Goal: Task Accomplishment & Management: Manage account settings

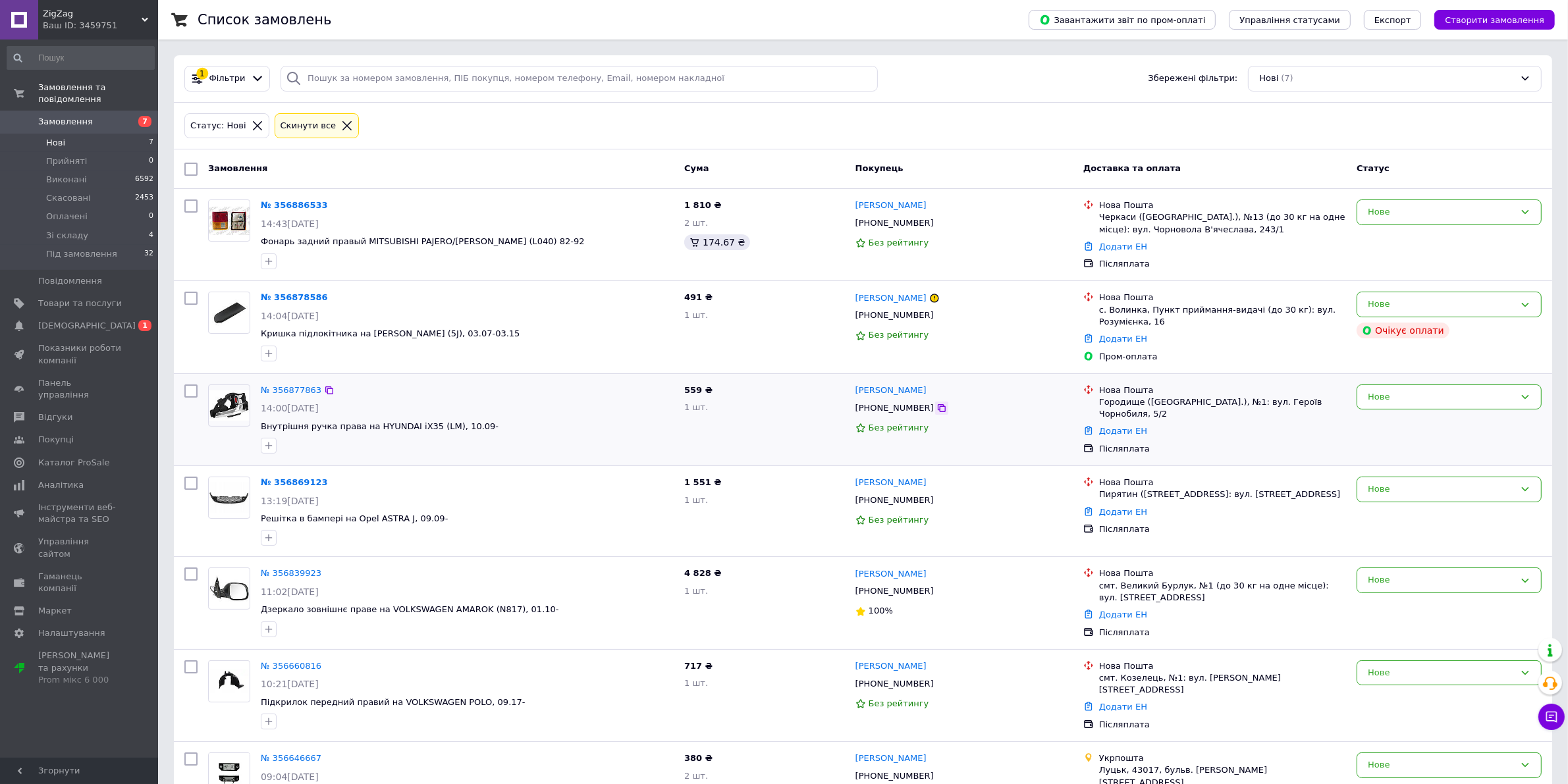
click at [938, 412] on icon at bounding box center [942, 408] width 8 height 8
click at [282, 391] on link "№ 356877863" at bounding box center [290, 390] width 60 height 10
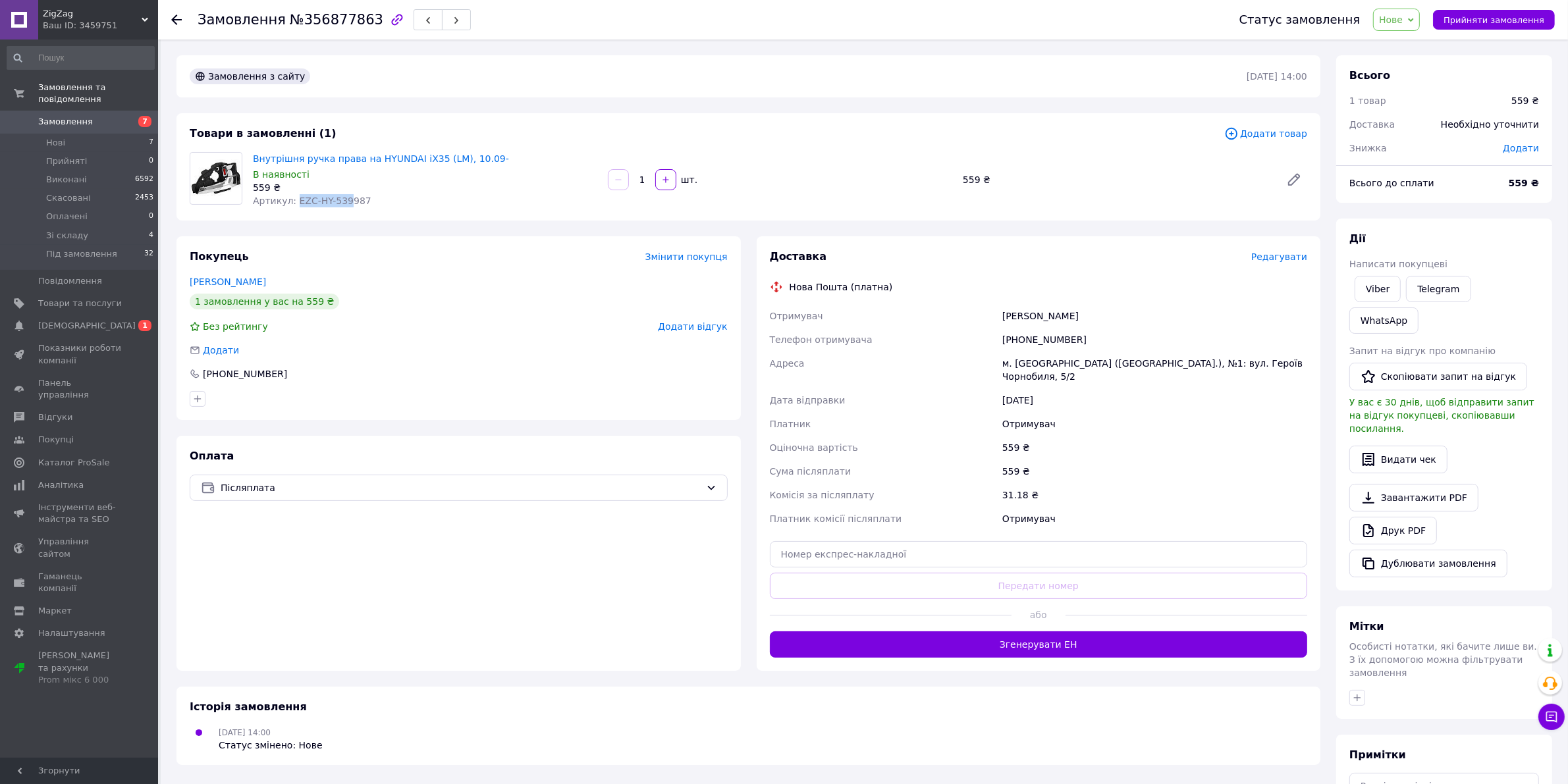
drag, startPoint x: 290, startPoint y: 203, endPoint x: 341, endPoint y: 204, distance: 51.0
click at [341, 204] on span "Артикул: EZC-HY-539987" at bounding box center [312, 201] width 119 height 11
copy span "EZC-HY-539"
drag, startPoint x: 1018, startPoint y: 336, endPoint x: 1045, endPoint y: 342, distance: 27.7
click at [1112, 349] on div "[PHONE_NUMBER]" at bounding box center [1155, 339] width 310 height 24
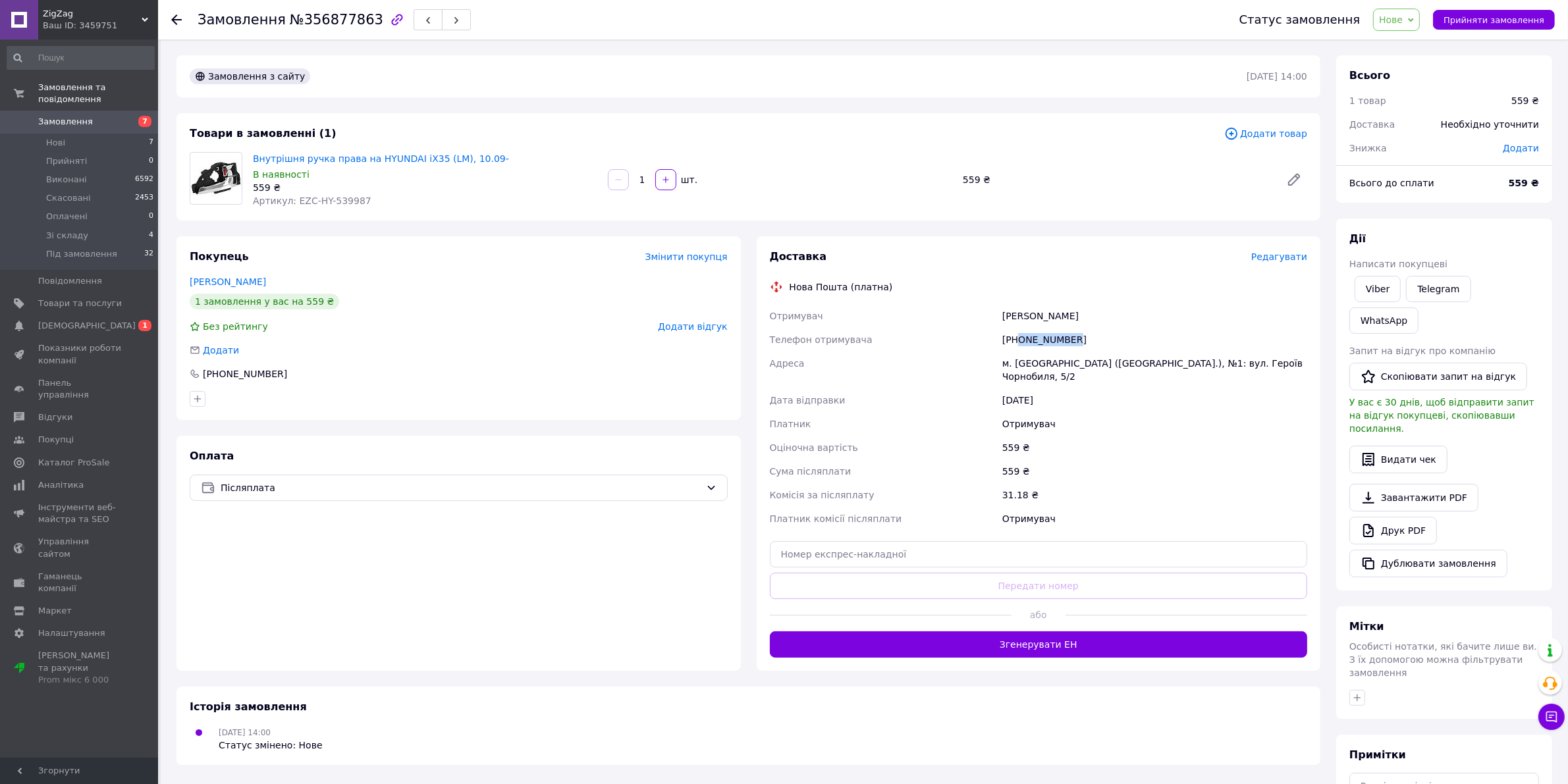
copy div "0633432417"
drag, startPoint x: 999, startPoint y: 308, endPoint x: 1110, endPoint y: 321, distance: 111.8
click at [1110, 321] on div "Отримувач [PERSON_NAME] Телефон отримувача [PHONE_NUMBER] Адреса м. [GEOGRAPHIC…" at bounding box center [1039, 417] width 543 height 227
copy div "Отримувач [PERSON_NAME]"
click at [1026, 362] on div "м. [GEOGRAPHIC_DATA] ([GEOGRAPHIC_DATA].), №1: вул. Героїв Чорнобиля, 5/2" at bounding box center [1155, 370] width 310 height 37
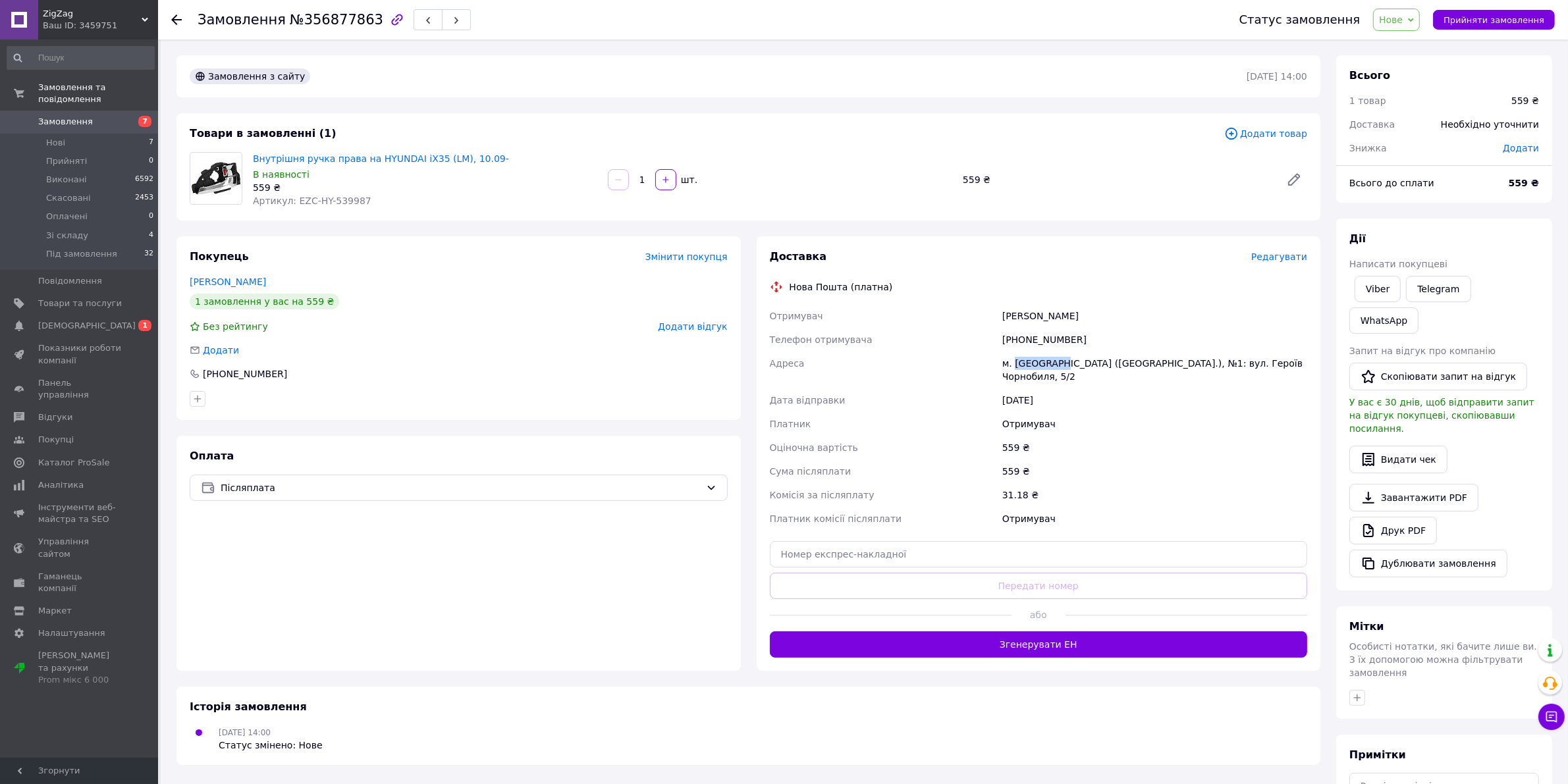
click at [1026, 362] on div "м. [GEOGRAPHIC_DATA] ([GEOGRAPHIC_DATA].), №1: вул. Героїв Чорнобиля, 5/2" at bounding box center [1155, 370] width 310 height 37
copy div "Городище"
click at [1403, 18] on span "Нове" at bounding box center [1391, 20] width 24 height 11
click at [1430, 132] on li "Зі складу" at bounding box center [1416, 125] width 84 height 20
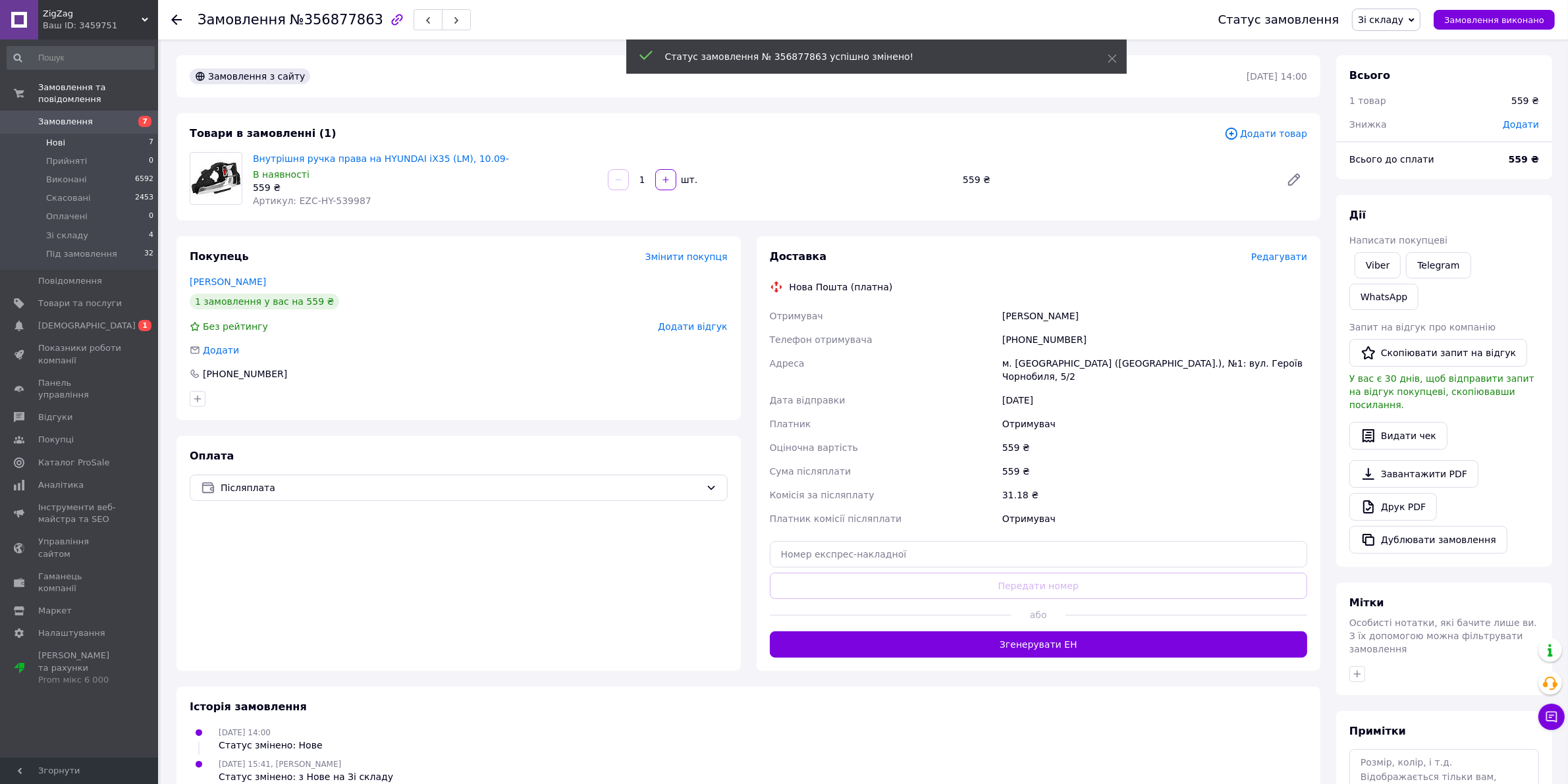
click at [78, 134] on li "Нові 7" at bounding box center [81, 142] width 161 height 18
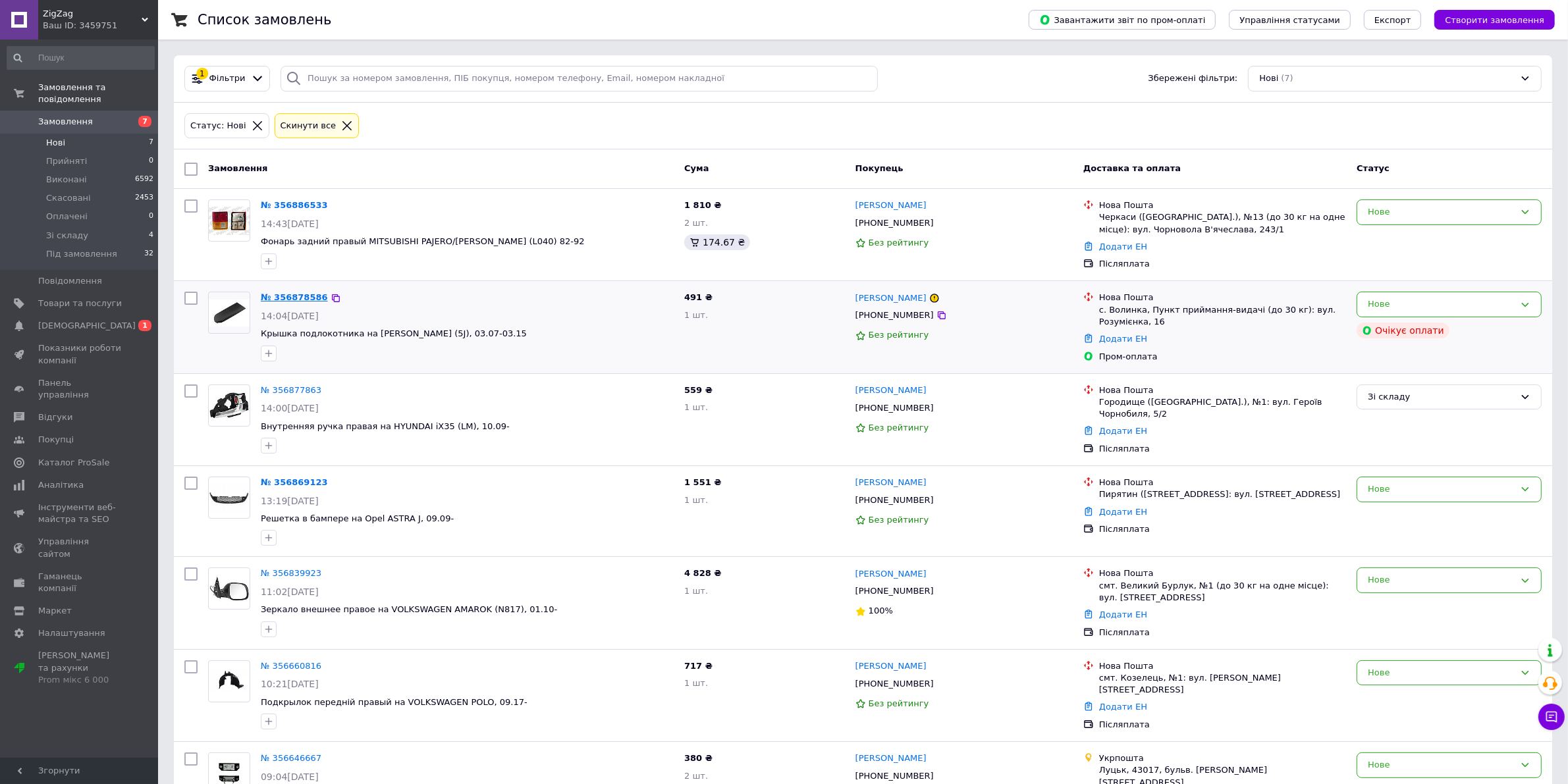
click at [285, 297] on link "№ 356878586" at bounding box center [294, 297] width 67 height 10
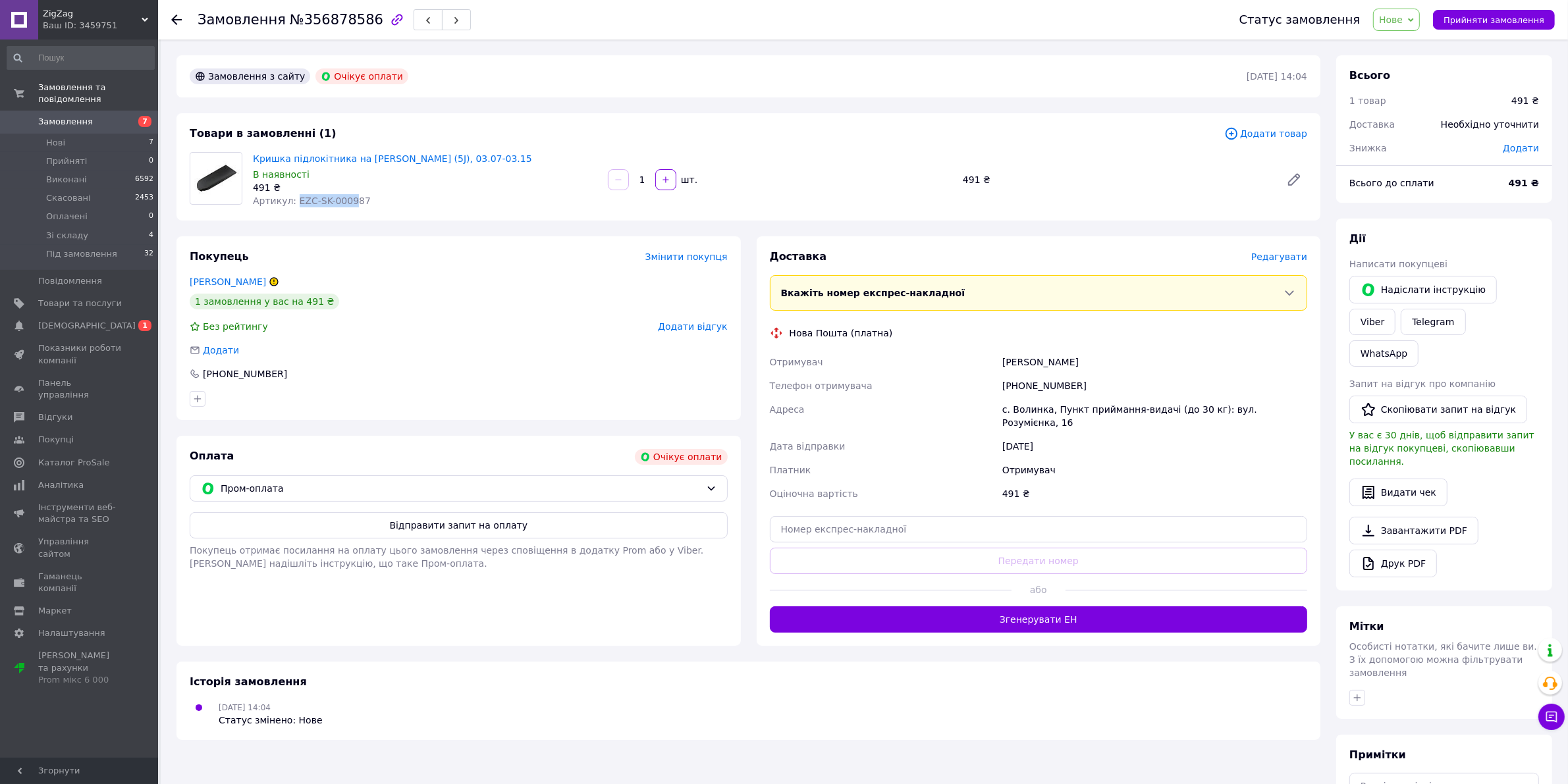
drag, startPoint x: 290, startPoint y: 201, endPoint x: 343, endPoint y: 208, distance: 53.5
click at [343, 208] on div "Кришка підлокітника на [PERSON_NAME] (5J), 03.07-03.15 В наявності 491 ₴ Артику…" at bounding box center [425, 179] width 355 height 60
click at [337, 208] on div "Кришка підлокітника на [PERSON_NAME] (5J), 03.07-03.15 В наявності 491 ₴ Артику…" at bounding box center [425, 179] width 355 height 60
click at [339, 201] on span "Артикул: EZC-SK-000987" at bounding box center [312, 201] width 118 height 11
drag, startPoint x: 339, startPoint y: 201, endPoint x: 295, endPoint y: 199, distance: 44.0
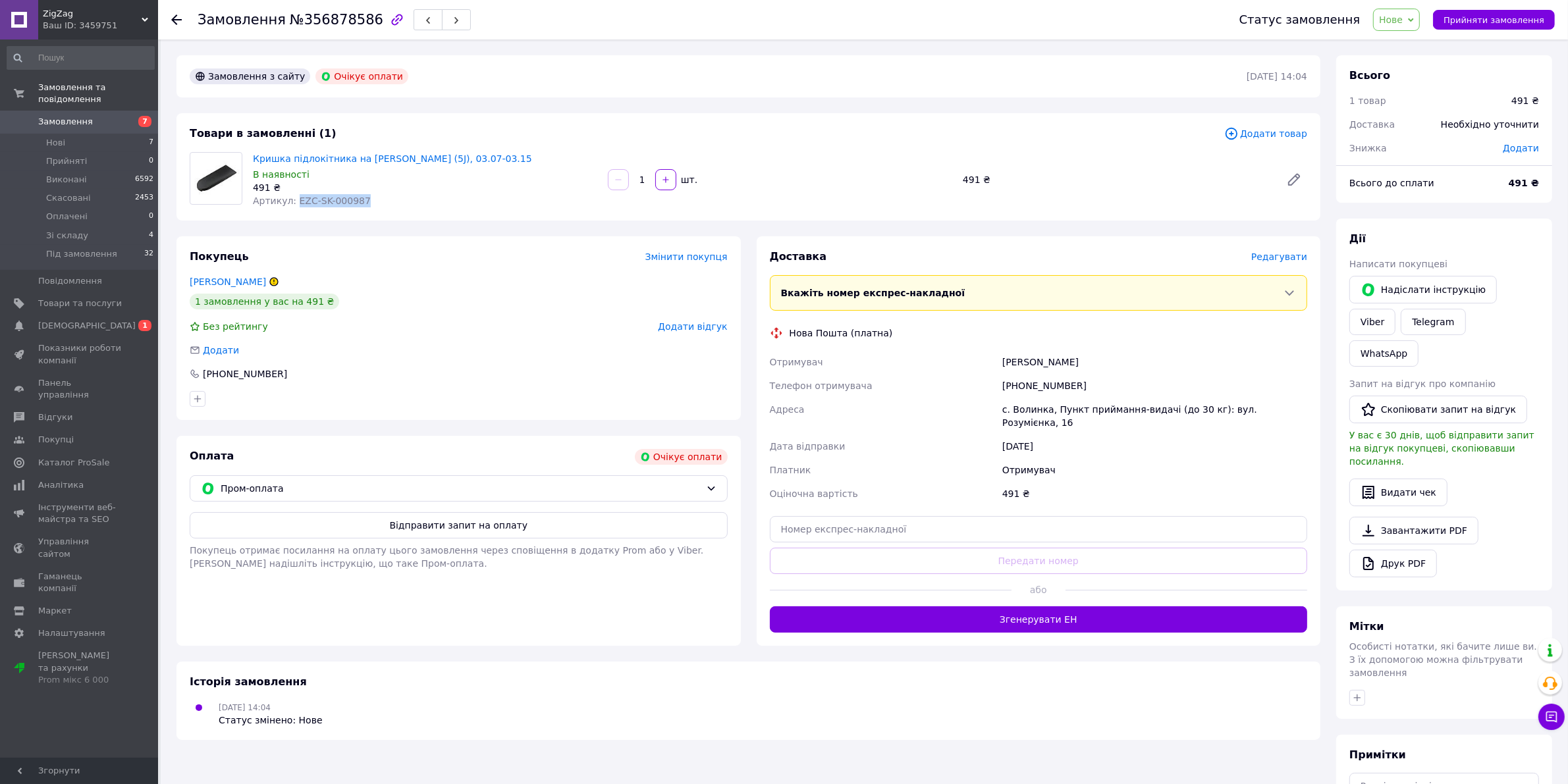
click at [295, 199] on span "Артикул: EZC-SK-000987" at bounding box center [312, 201] width 118 height 11
click at [278, 199] on span "Артикул: EZC-SK-000987" at bounding box center [312, 201] width 118 height 11
drag, startPoint x: 298, startPoint y: 197, endPoint x: 339, endPoint y: 194, distance: 41.1
click at [339, 195] on span "Артикул: EZC-SK-000987" at bounding box center [312, 201] width 118 height 11
copy span "EZC-SK-000"
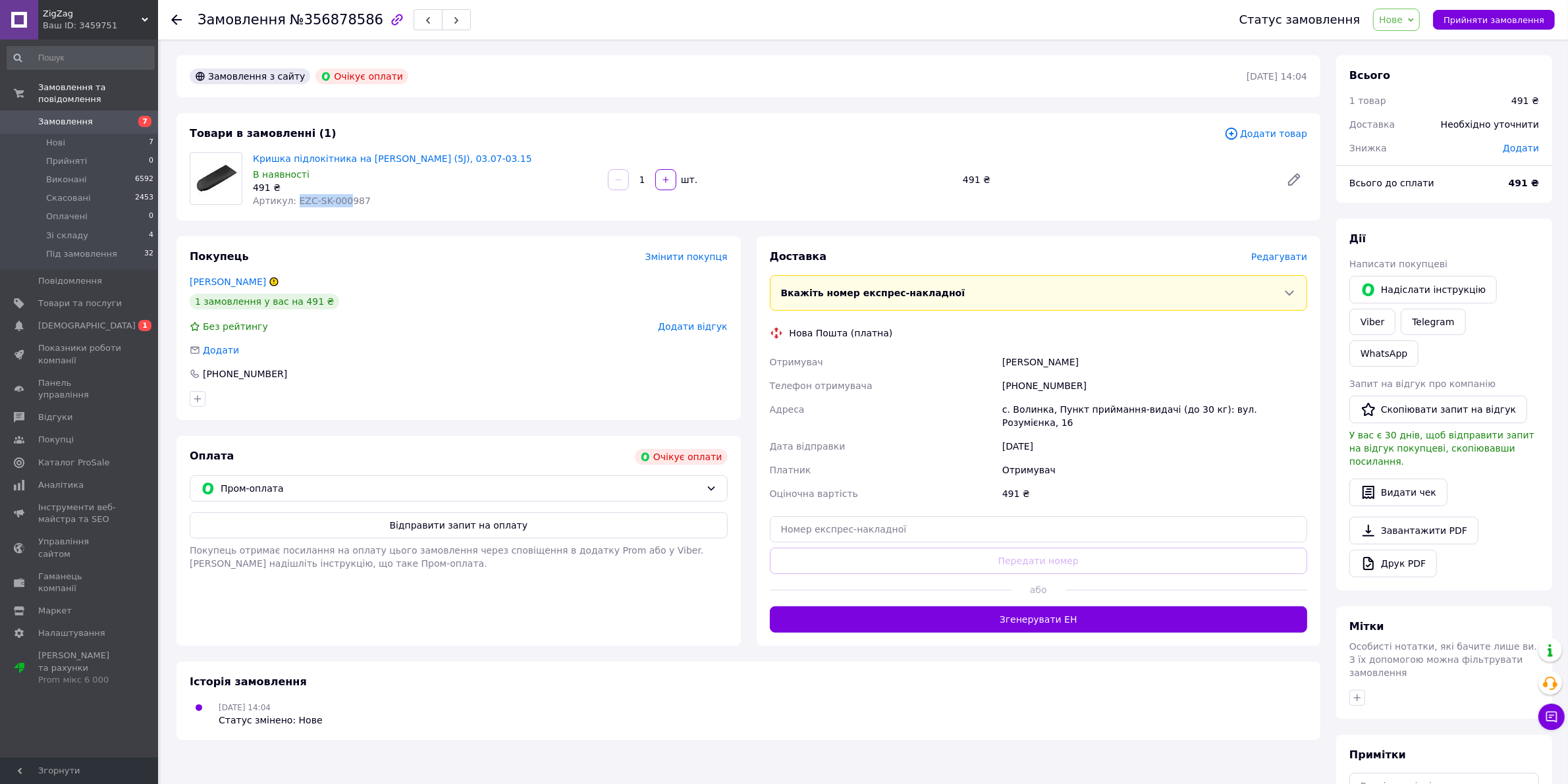
copy span "EZC-SK-000"
click at [628, 476] on div "Пром-оплата" at bounding box center [459, 488] width 538 height 26
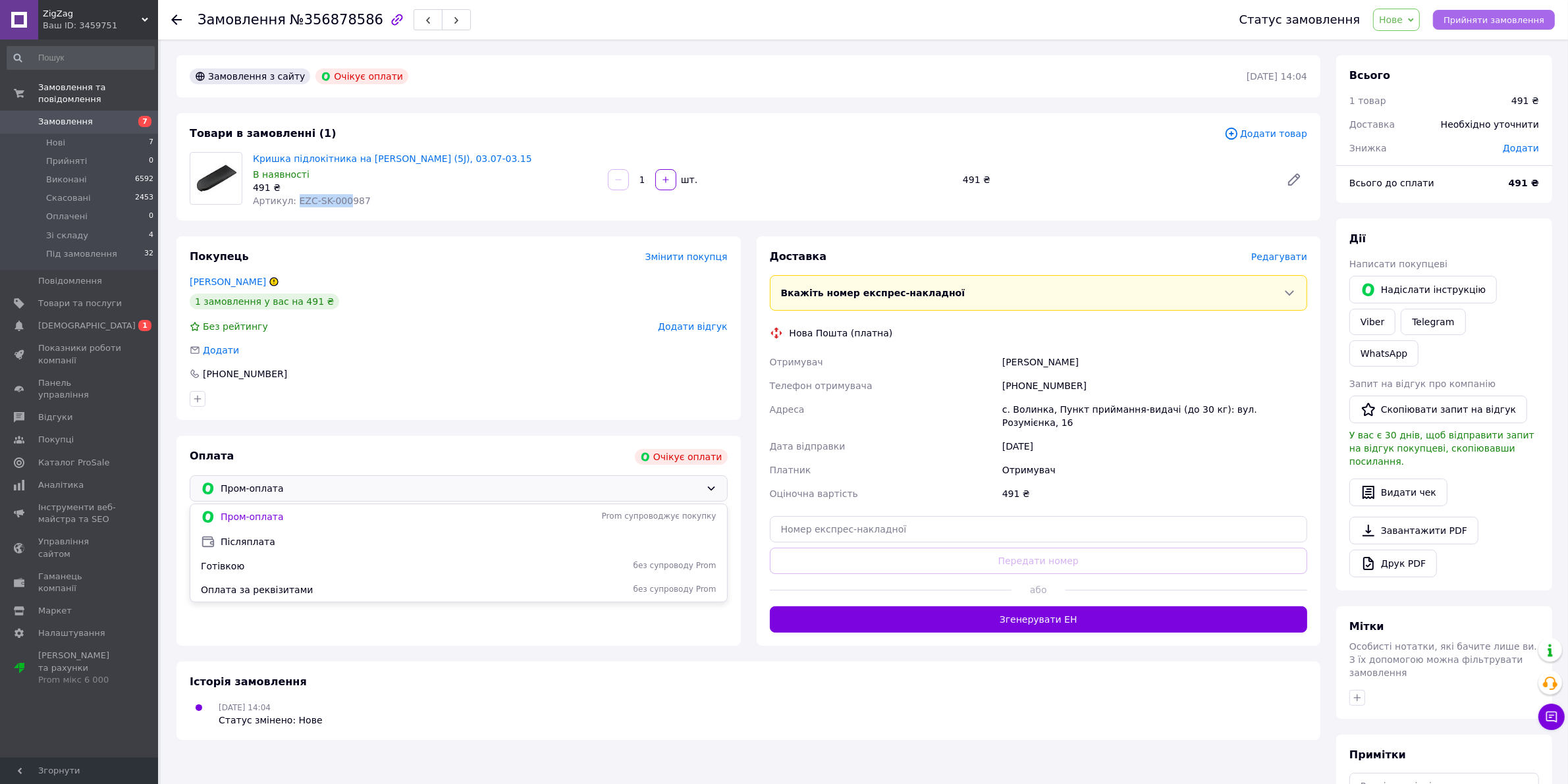
click at [1495, 20] on span "Прийняти замовлення" at bounding box center [1494, 20] width 101 height 10
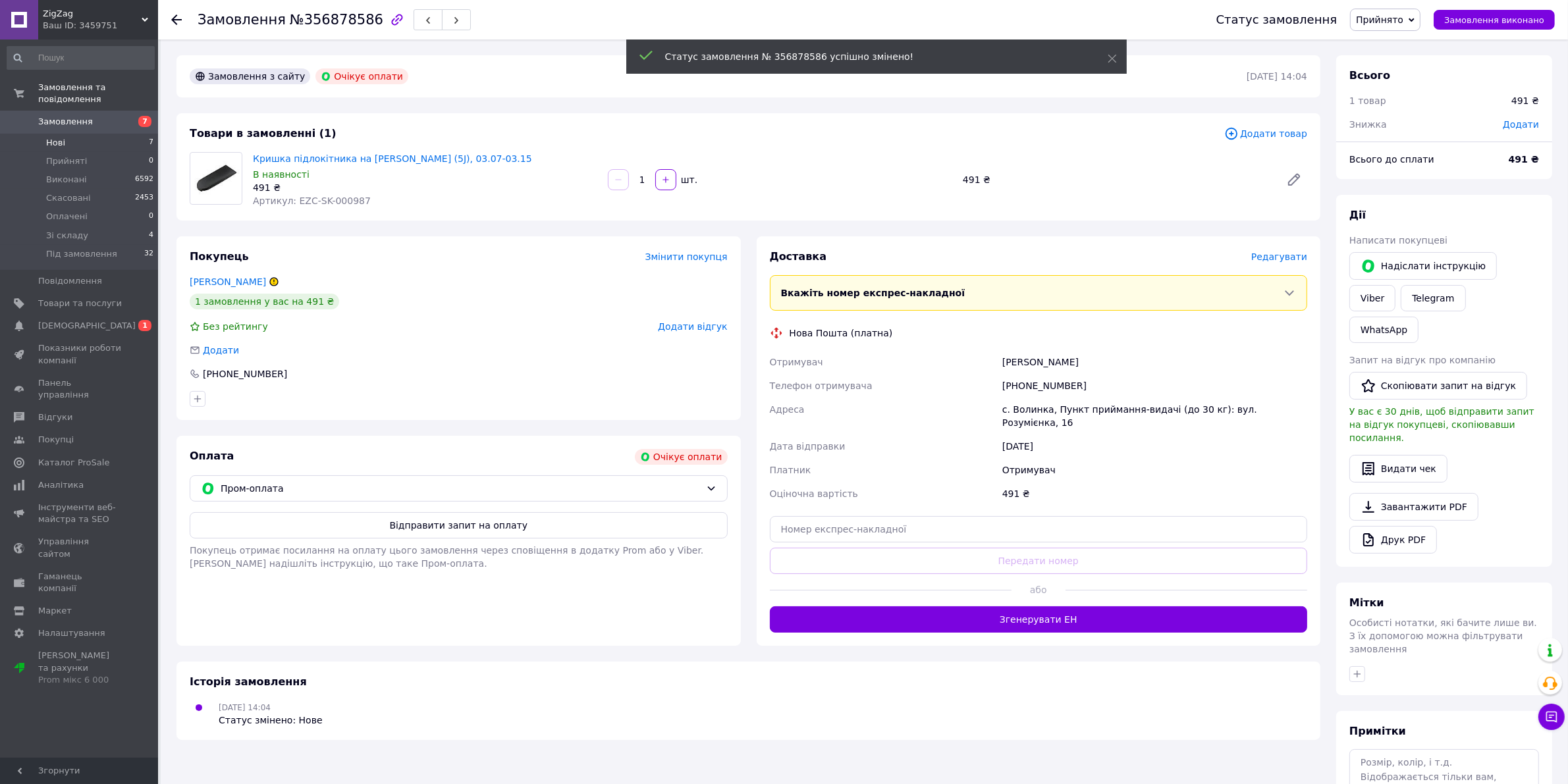
click at [64, 134] on li "Нові 7" at bounding box center [81, 142] width 161 height 18
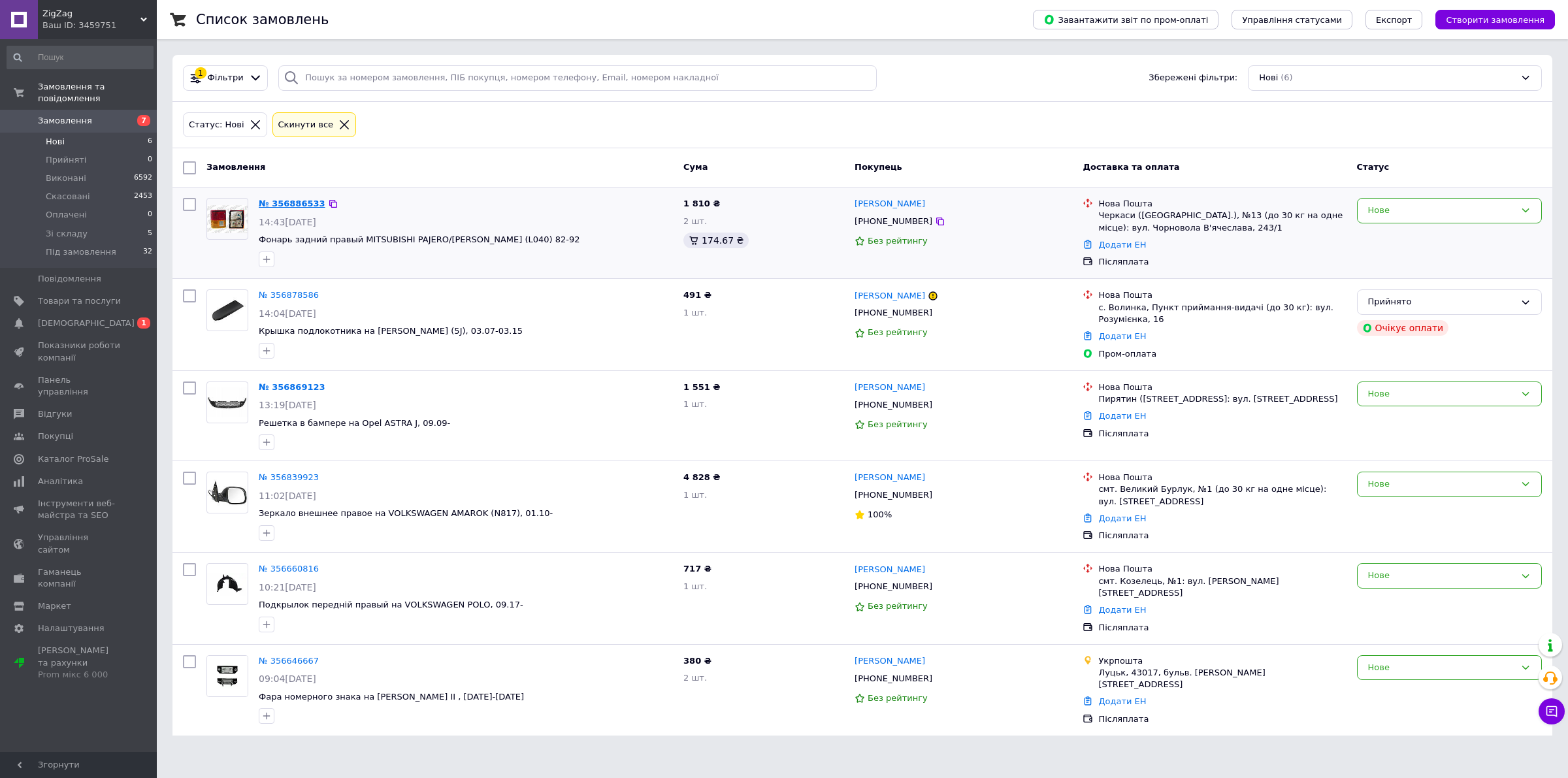
click at [279, 200] on link "№ 356886533" at bounding box center [291, 203] width 67 height 10
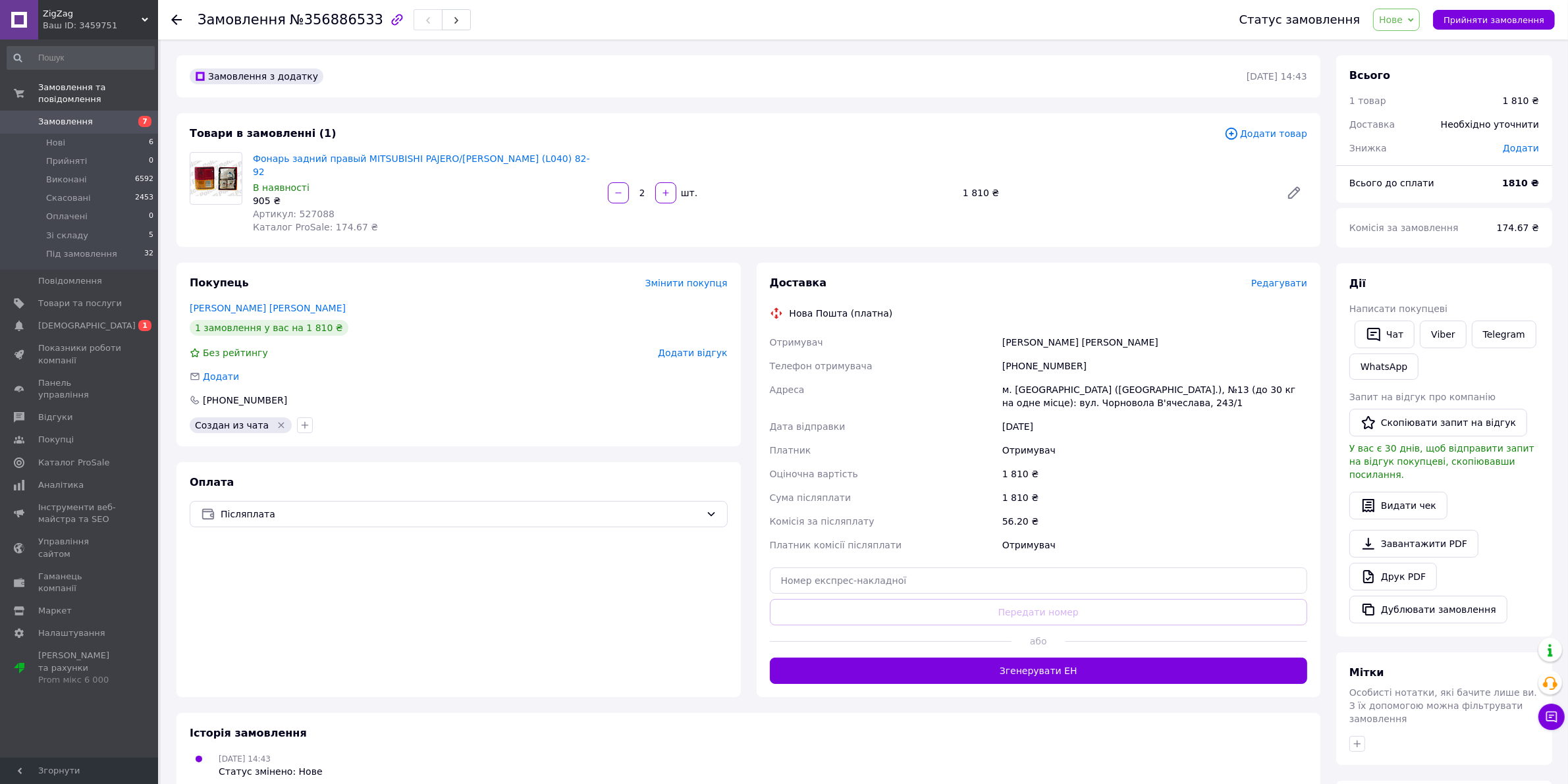
click at [307, 209] on span "Артикул: 527088" at bounding box center [294, 214] width 81 height 11
copy span "527088"
click at [120, 134] on li "Нові 6" at bounding box center [81, 142] width 161 height 18
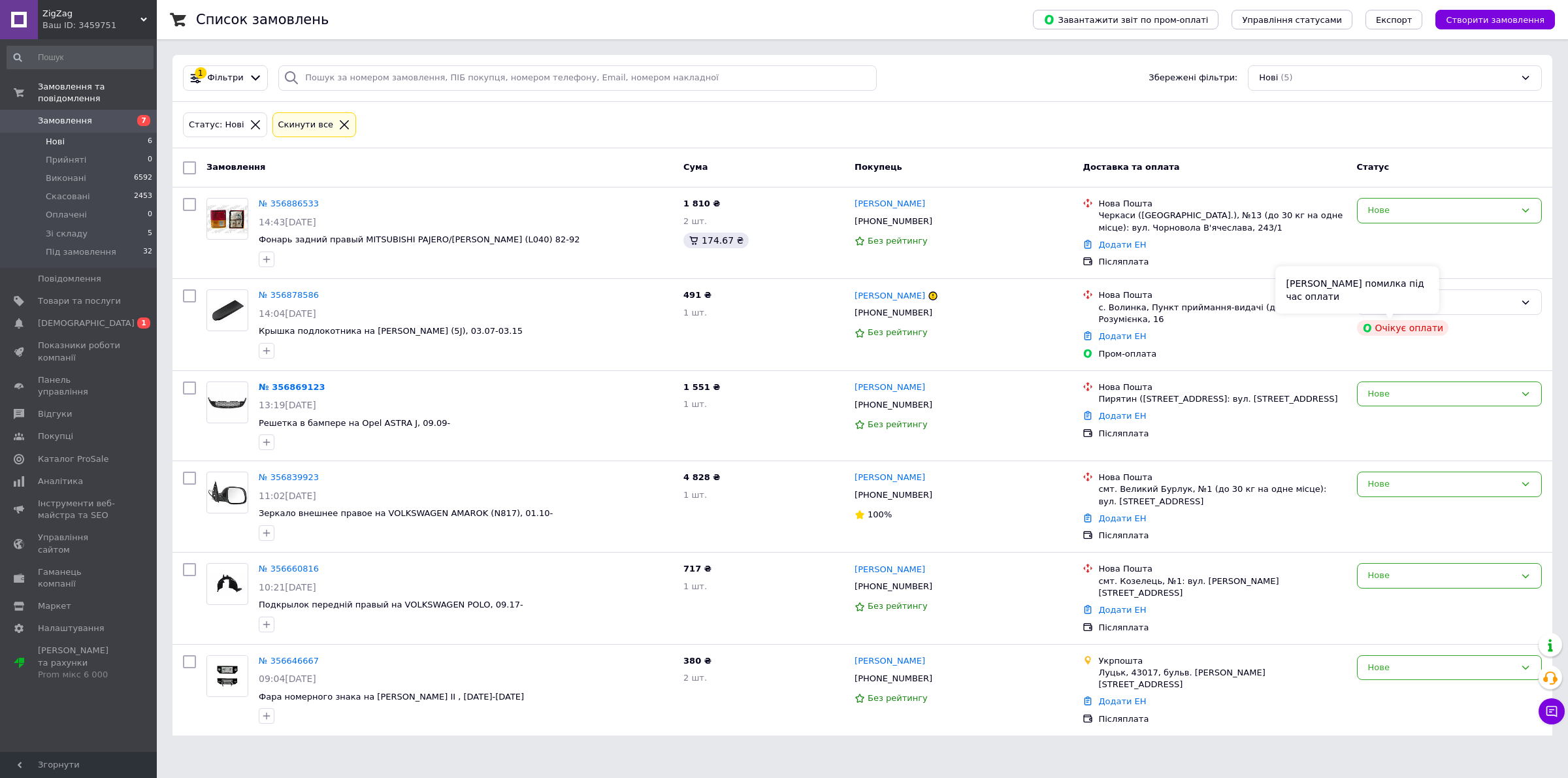
click at [1413, 291] on div "[PERSON_NAME] помилка під час оплати" at bounding box center [1357, 290] width 164 height 47
click at [1497, 301] on div "Прийнято" at bounding box center [1441, 302] width 147 height 13
click at [1408, 330] on li "Виконано" at bounding box center [1449, 330] width 184 height 24
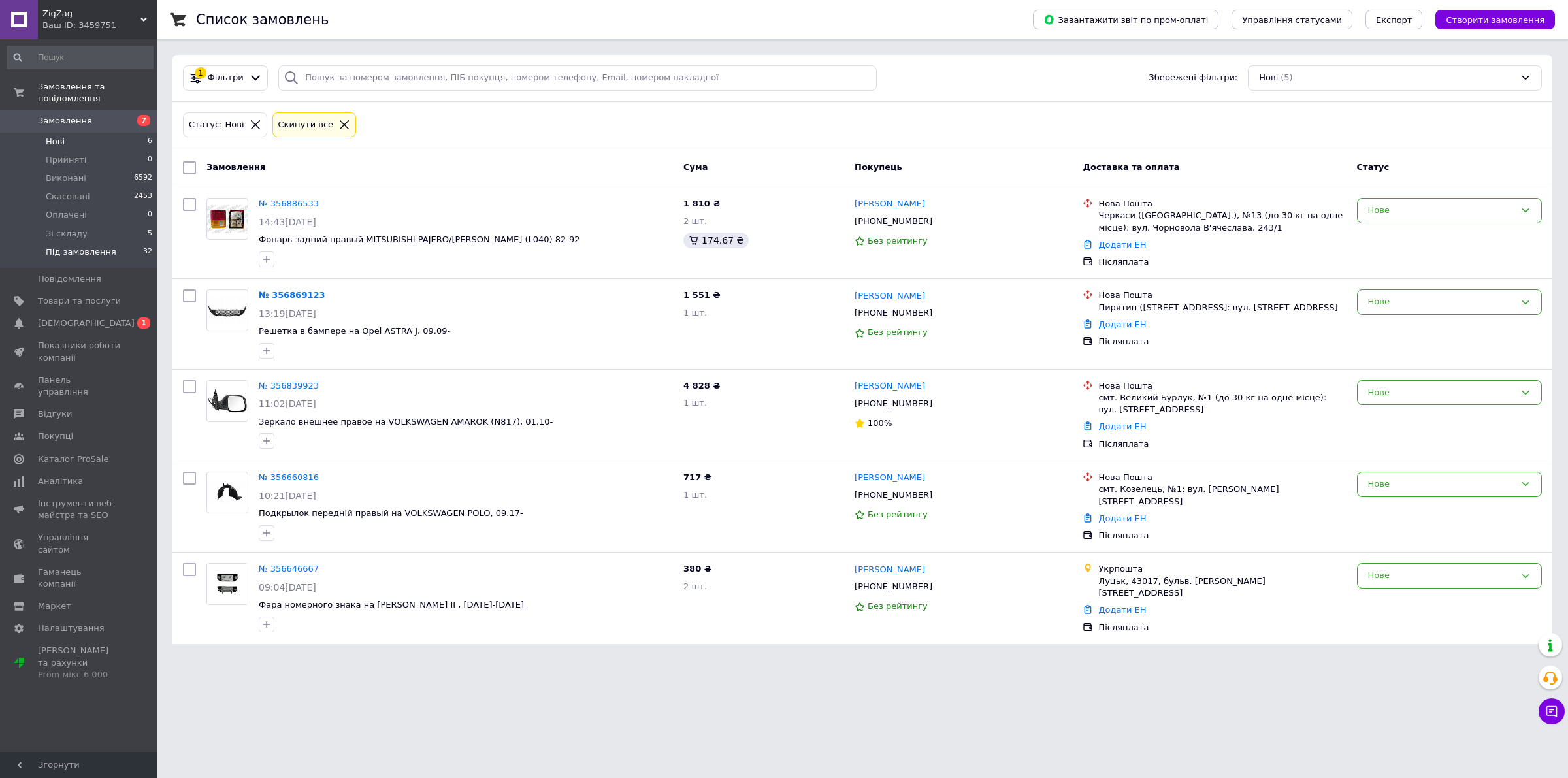
click at [63, 246] on span "Під замовлення" at bounding box center [81, 252] width 71 height 11
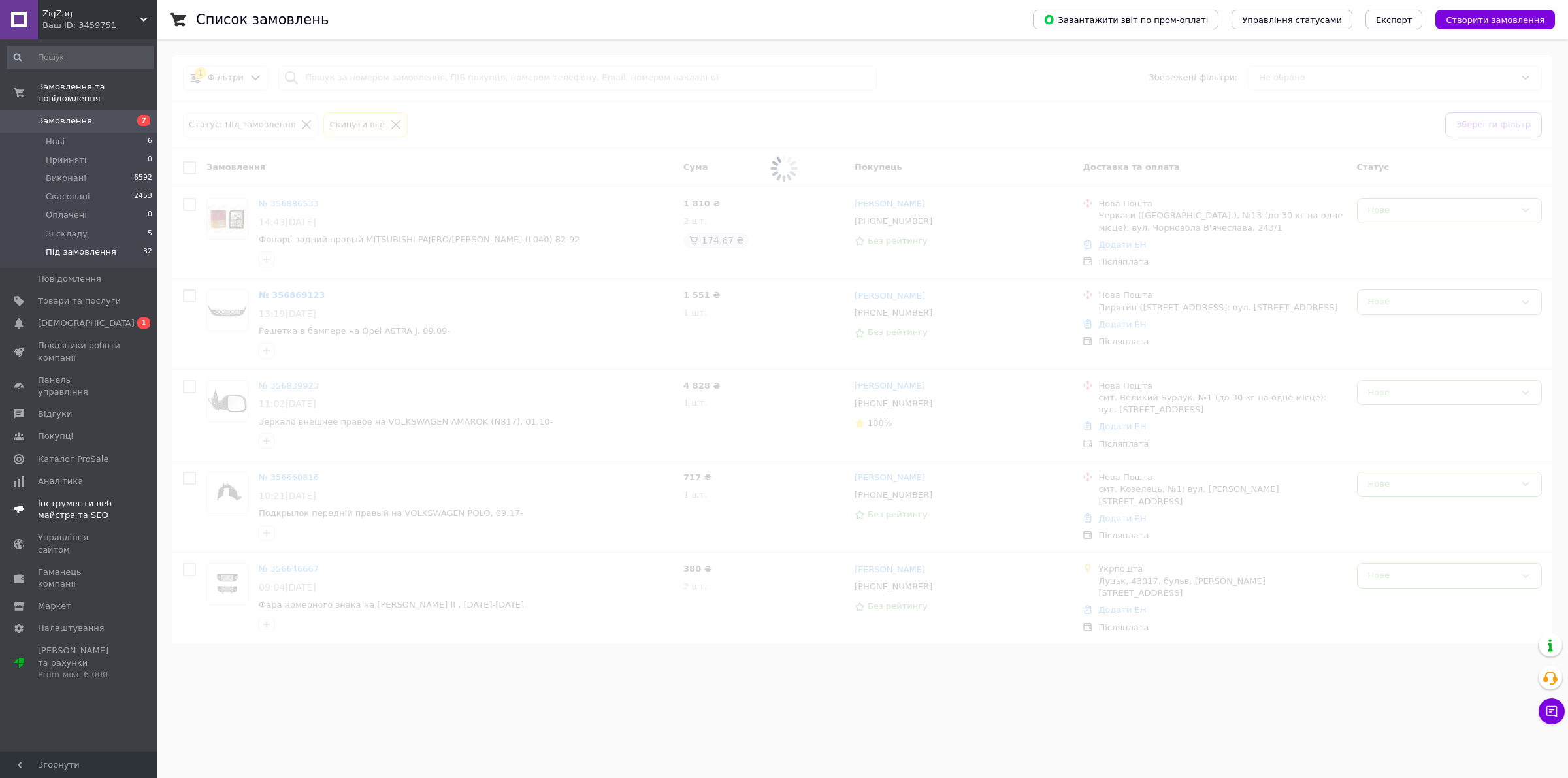
click at [78, 318] on span "[DEMOGRAPHIC_DATA]" at bounding box center [86, 323] width 97 height 11
